Goal: Book appointment/travel/reservation

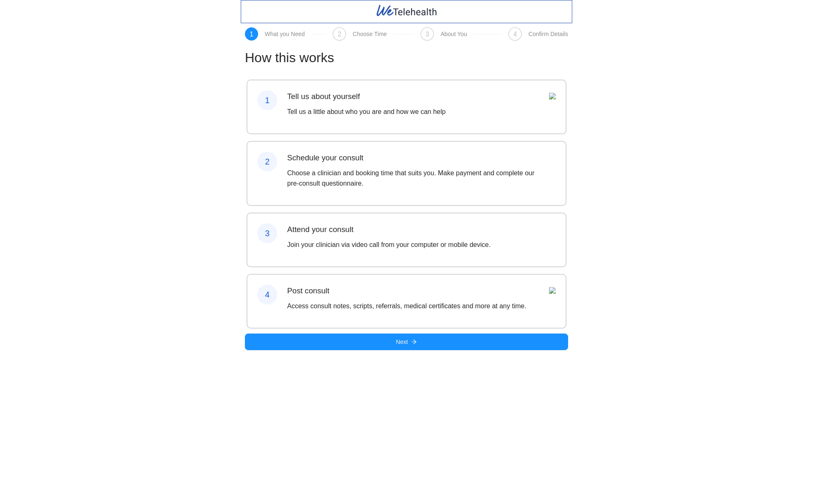
click at [407, 164] on h3 "Schedule your consult" at bounding box center [416, 158] width 259 height 12
click at [401, 347] on span "Next" at bounding box center [402, 341] width 12 height 9
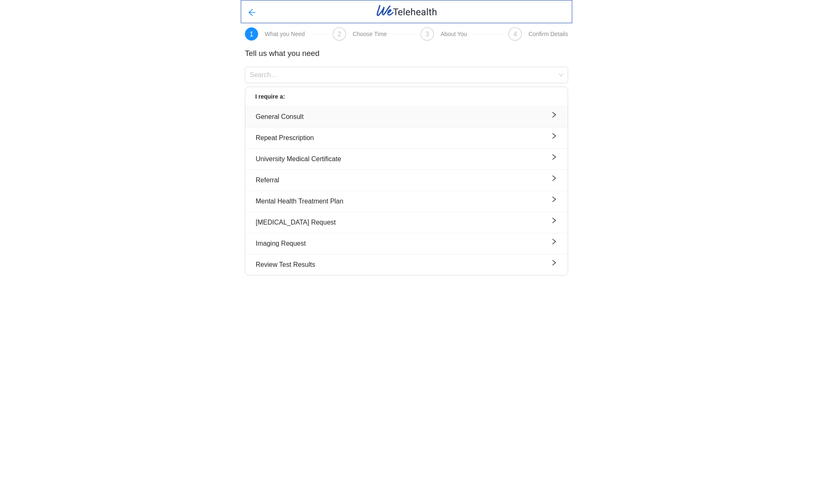
click at [327, 119] on div "General Consult" at bounding box center [407, 117] width 302 height 10
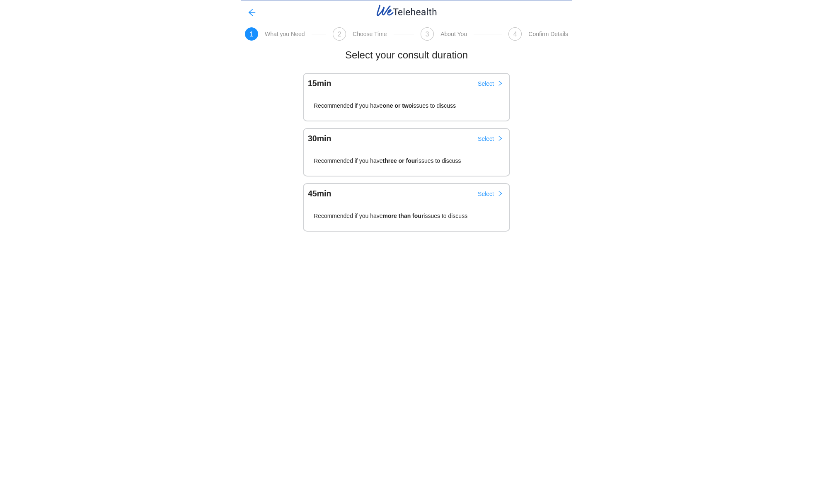
click at [352, 97] on div "Recommended if you have one or two issues to discuss" at bounding box center [407, 105] width 206 height 30
click at [489, 79] on span "Select" at bounding box center [486, 83] width 16 height 9
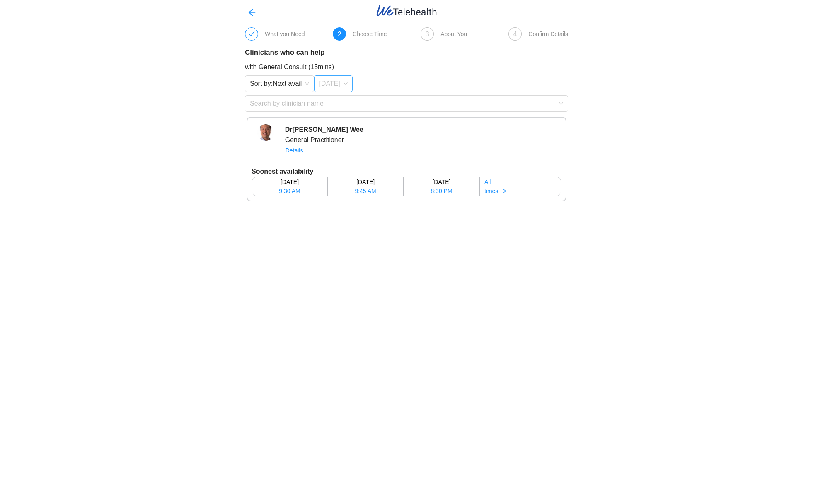
click at [334, 86] on span "[DATE]" at bounding box center [333, 84] width 28 height 12
click at [509, 66] on div "with General Consult (15mins)" at bounding box center [406, 67] width 323 height 10
click at [298, 152] on span "Details" at bounding box center [295, 150] width 18 height 9
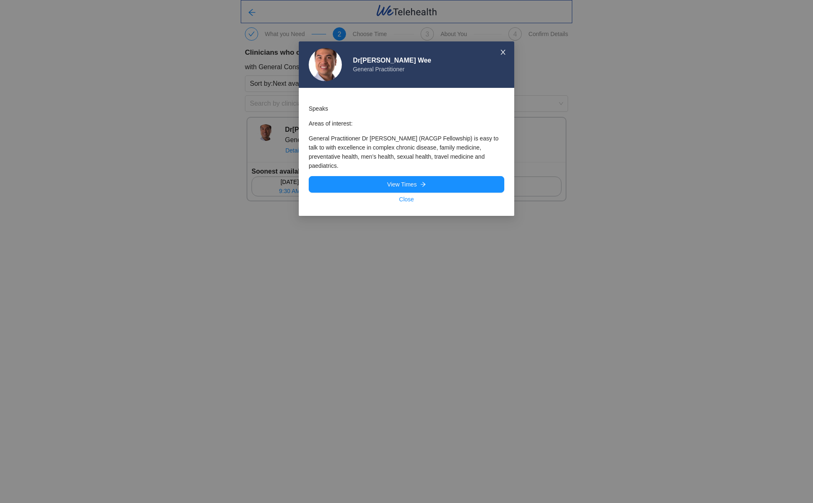
click at [501, 52] on icon "close" at bounding box center [503, 52] width 7 height 7
